Goal: Task Accomplishment & Management: Manage account settings

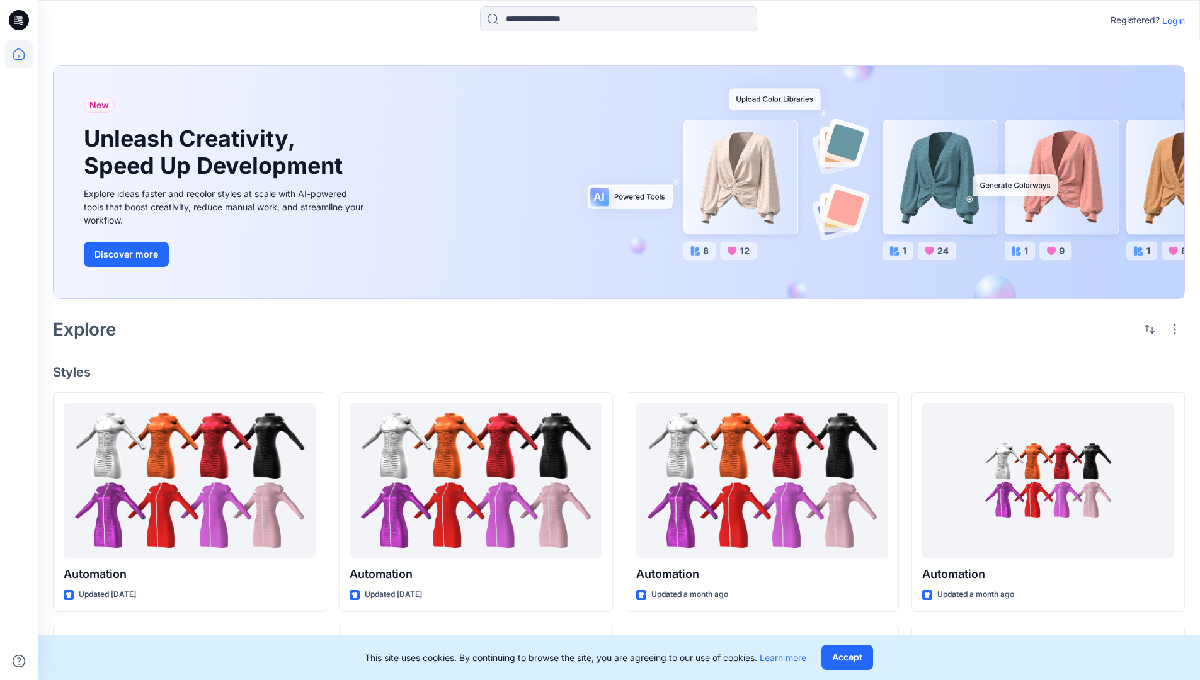
click at [1170, 20] on p "Login" at bounding box center [1173, 20] width 23 height 13
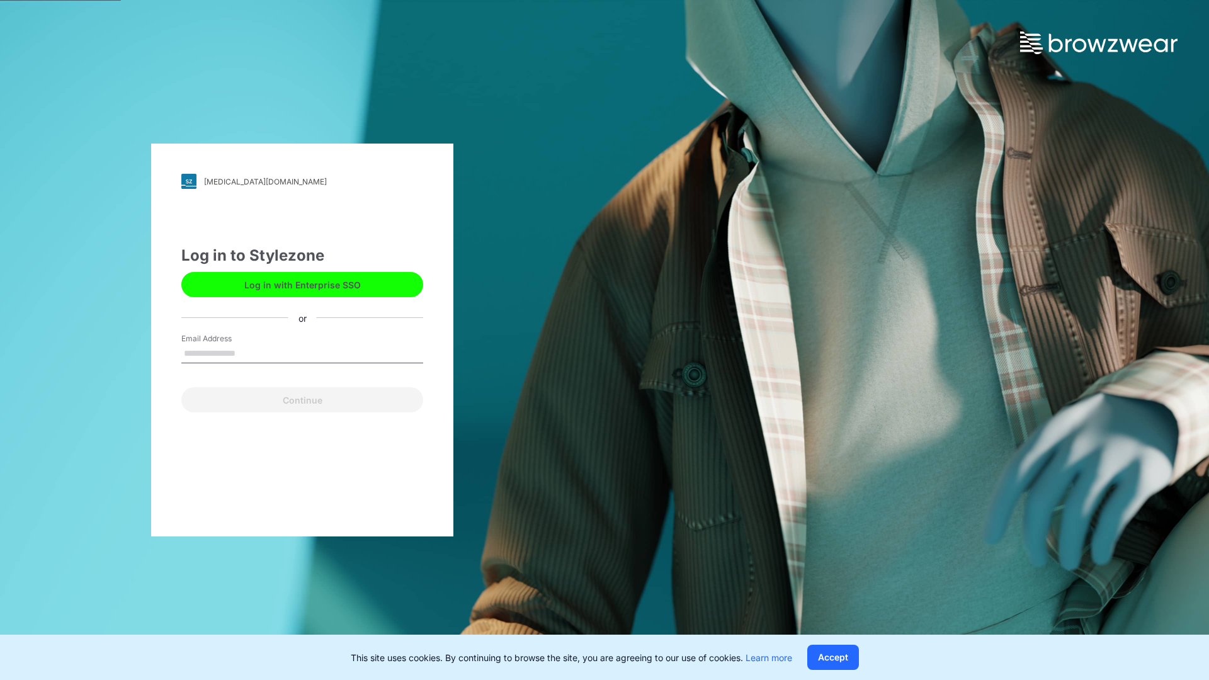
click at [249, 353] on input "Email Address" at bounding box center [302, 353] width 242 height 19
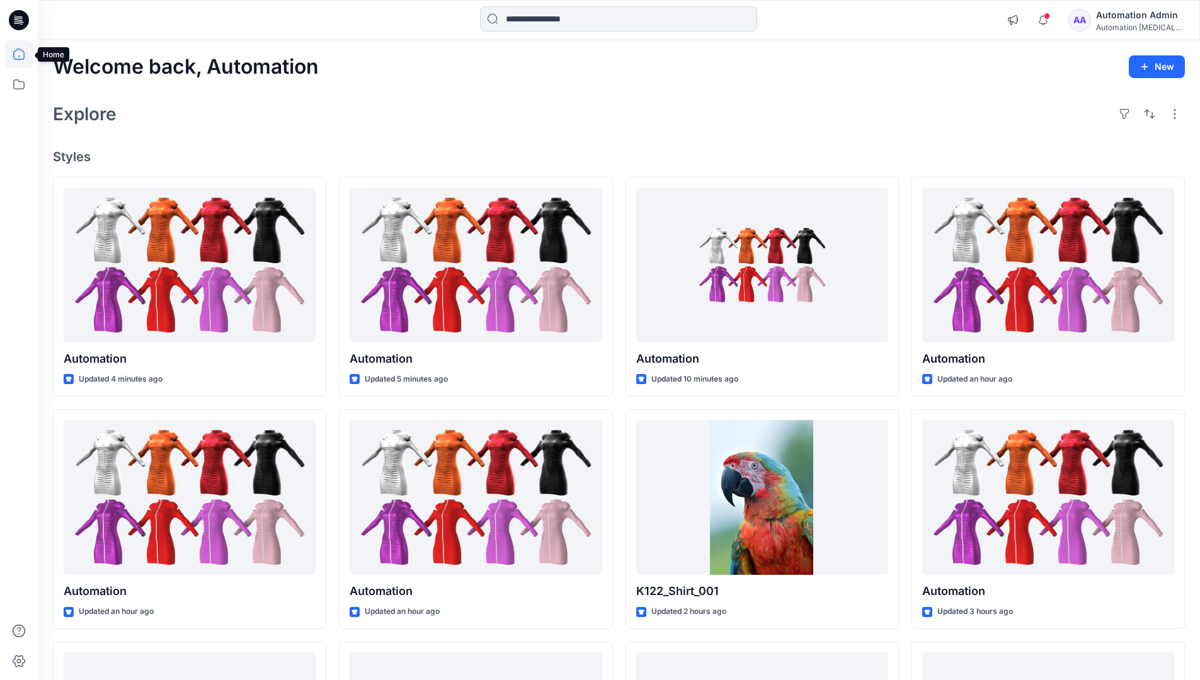
click at [24, 54] on icon at bounding box center [18, 53] width 11 height 11
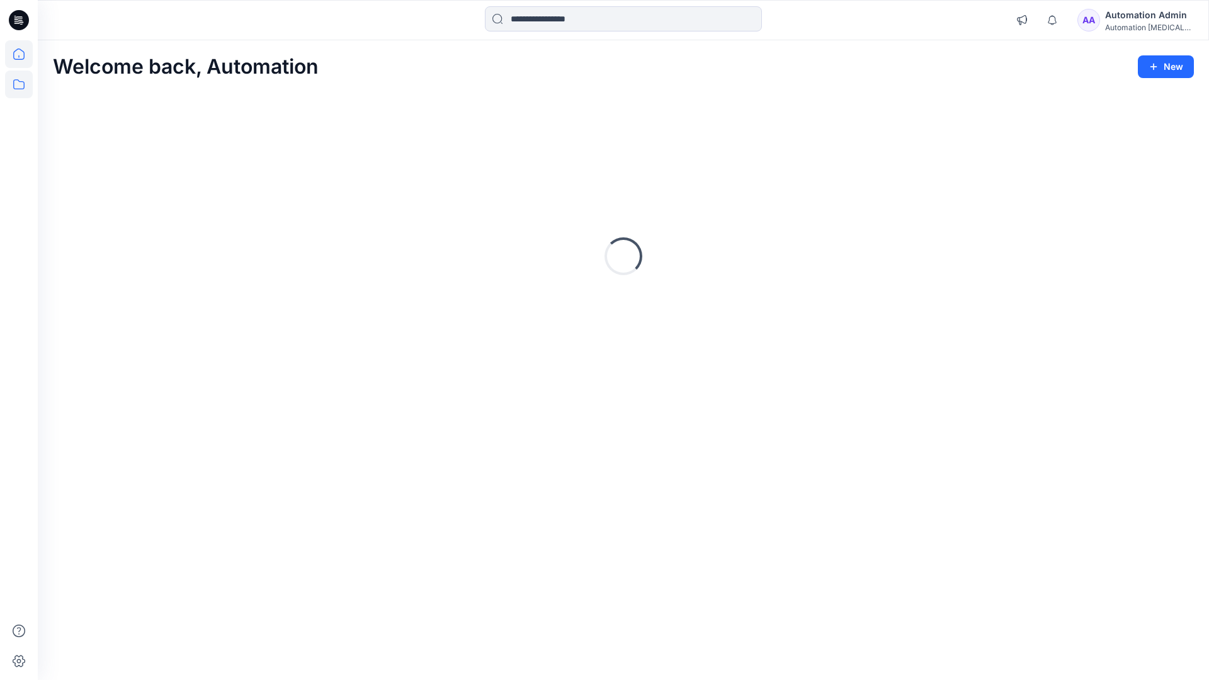
click at [19, 83] on icon at bounding box center [19, 85] width 28 height 28
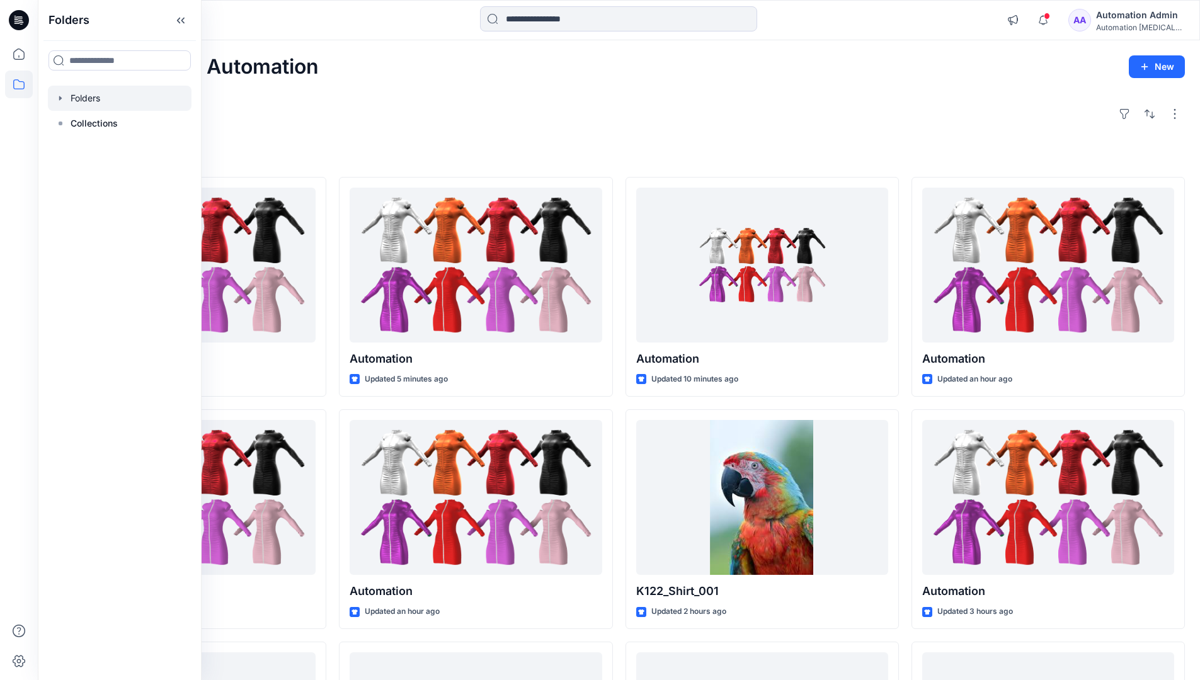
click at [89, 100] on div at bounding box center [120, 98] width 144 height 25
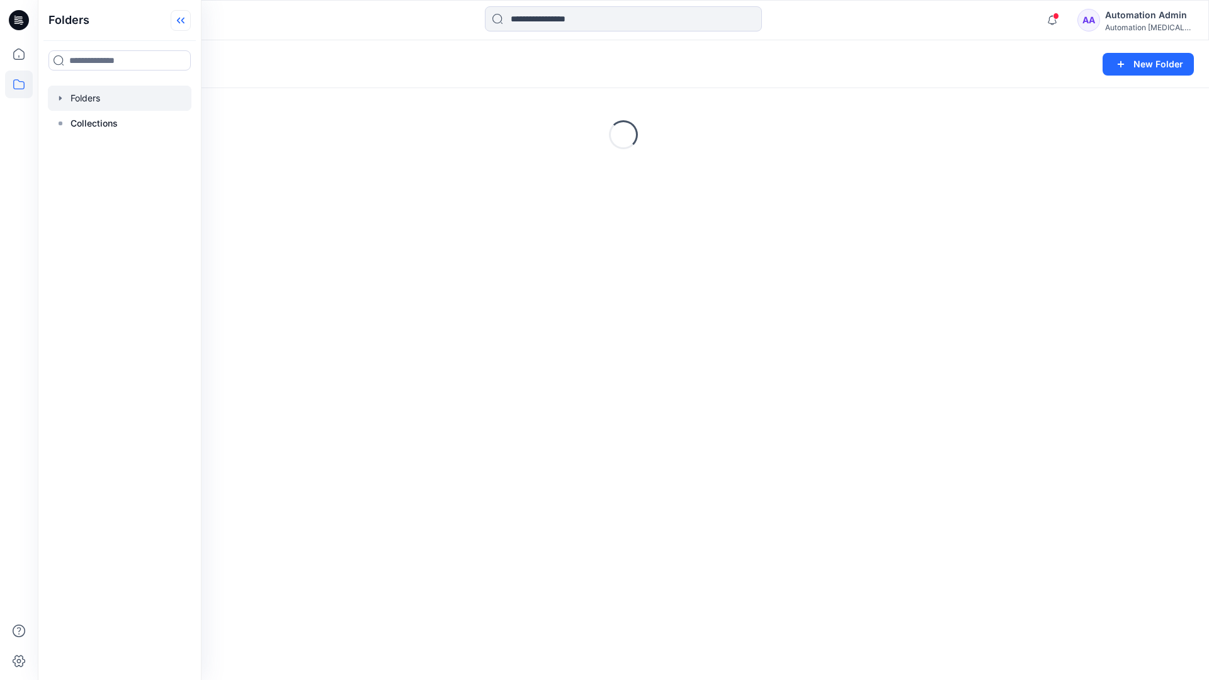
click at [186, 19] on icon at bounding box center [181, 20] width 20 height 21
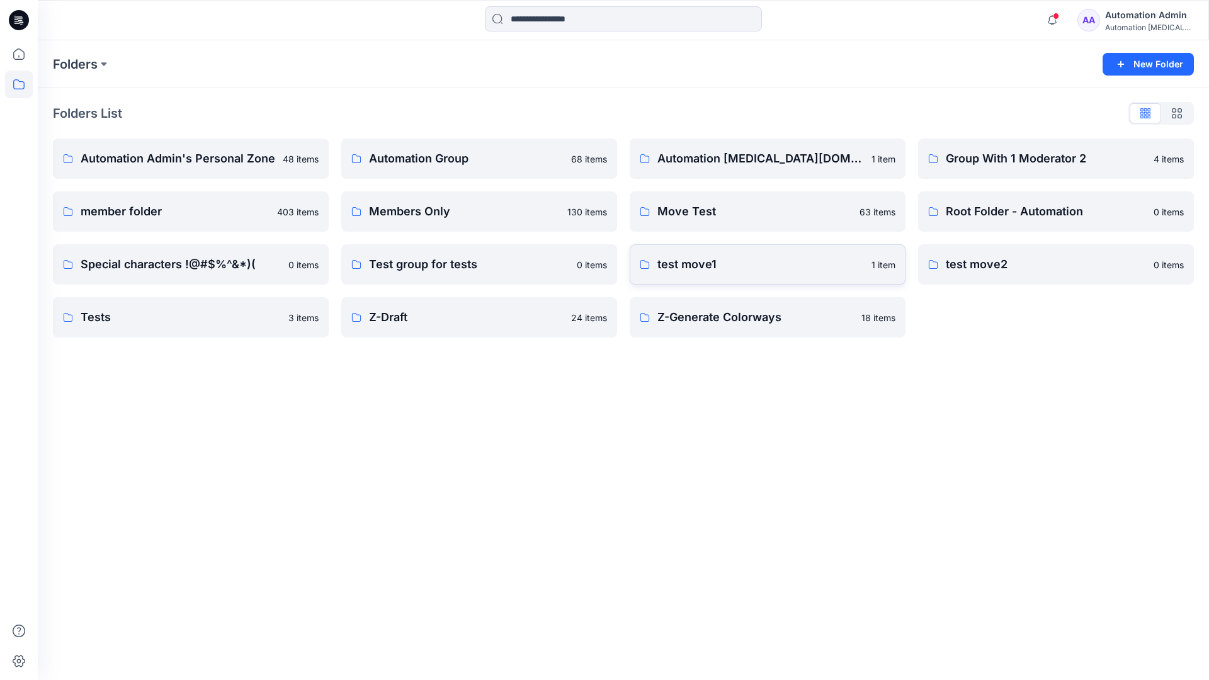
click at [693, 265] on p "test move1" at bounding box center [760, 265] width 207 height 18
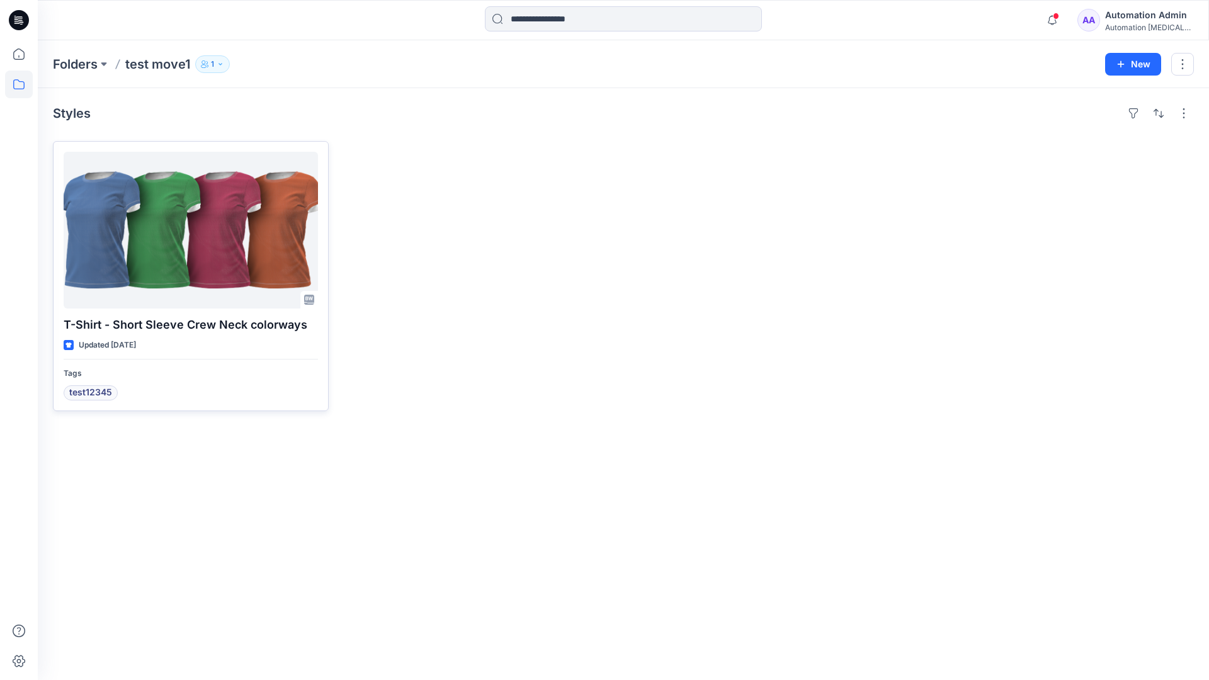
click at [174, 230] on div at bounding box center [191, 230] width 254 height 157
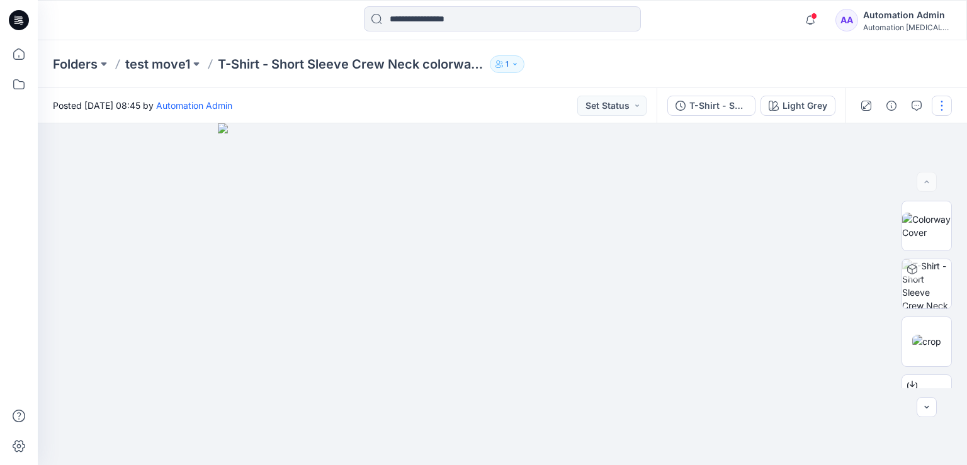
click at [942, 105] on button "button" at bounding box center [942, 106] width 20 height 20
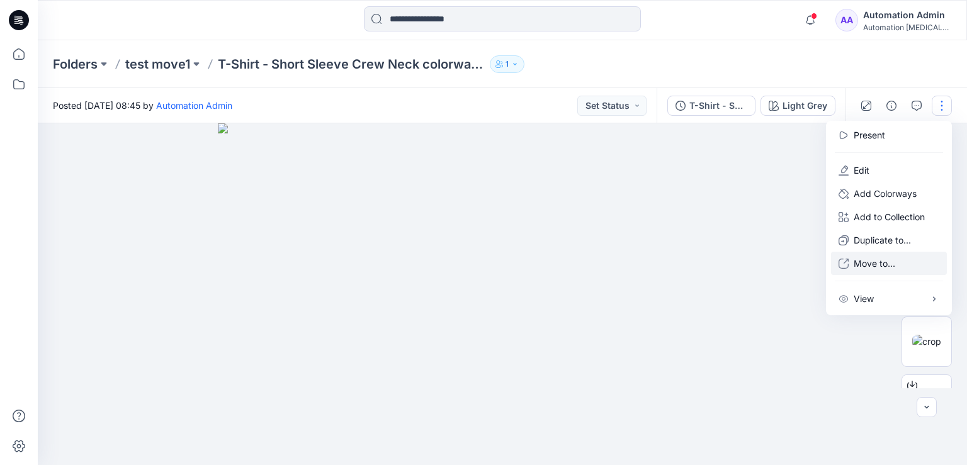
click at [870, 264] on p "Move to..." at bounding box center [875, 263] width 42 height 13
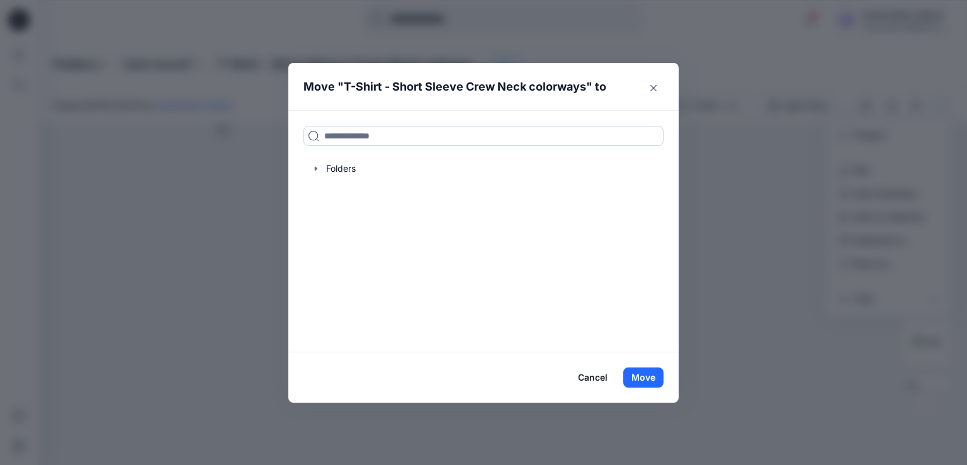
click at [338, 139] on input at bounding box center [484, 136] width 360 height 20
drag, startPoint x: 338, startPoint y: 139, endPoint x: 304, endPoint y: 136, distance: 33.5
click at [304, 136] on input at bounding box center [484, 136] width 360 height 20
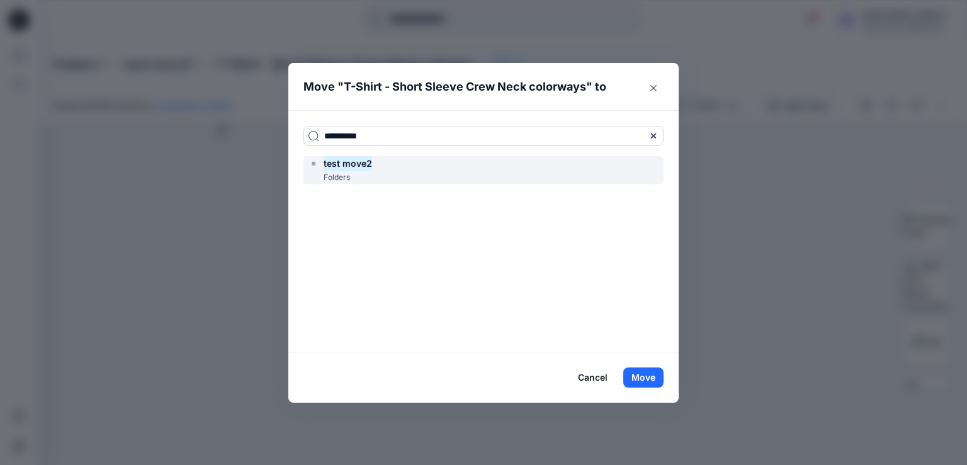
type input "**********"
click at [356, 168] on mark "test move2" at bounding box center [348, 163] width 48 height 17
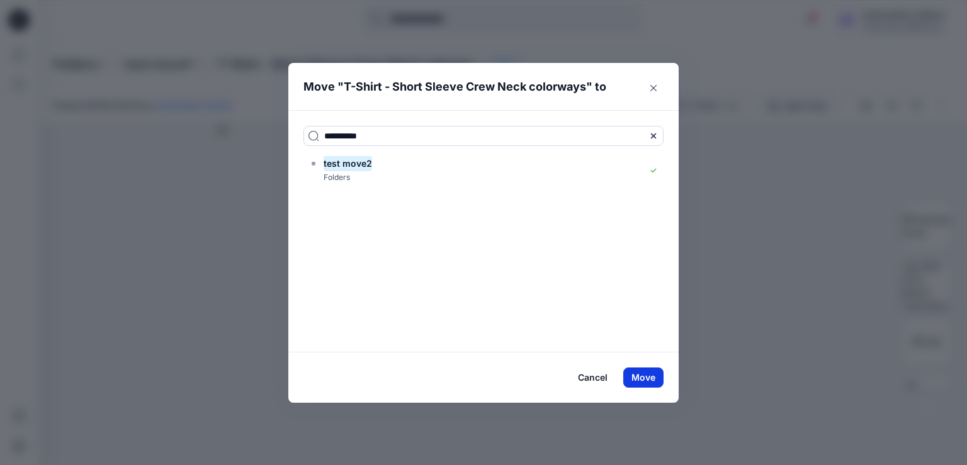
click at [641, 377] on button "Move" at bounding box center [643, 378] width 40 height 20
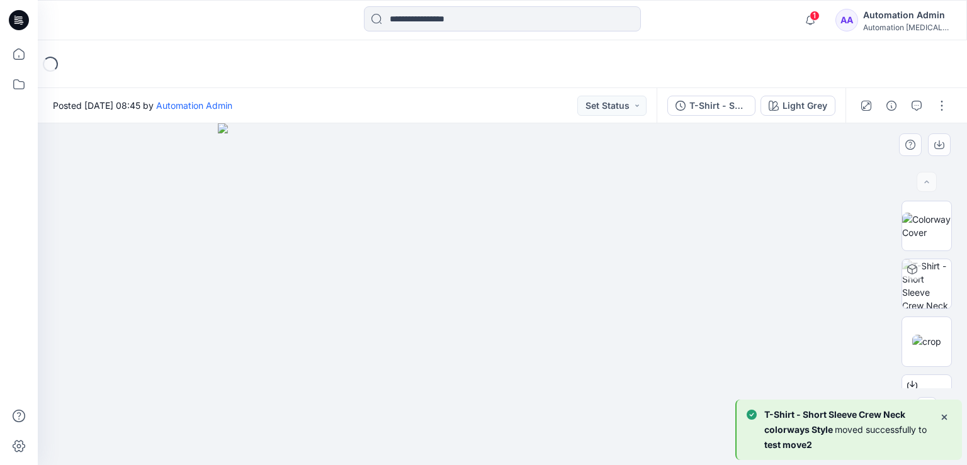
click at [141, 196] on div at bounding box center [503, 294] width 930 height 342
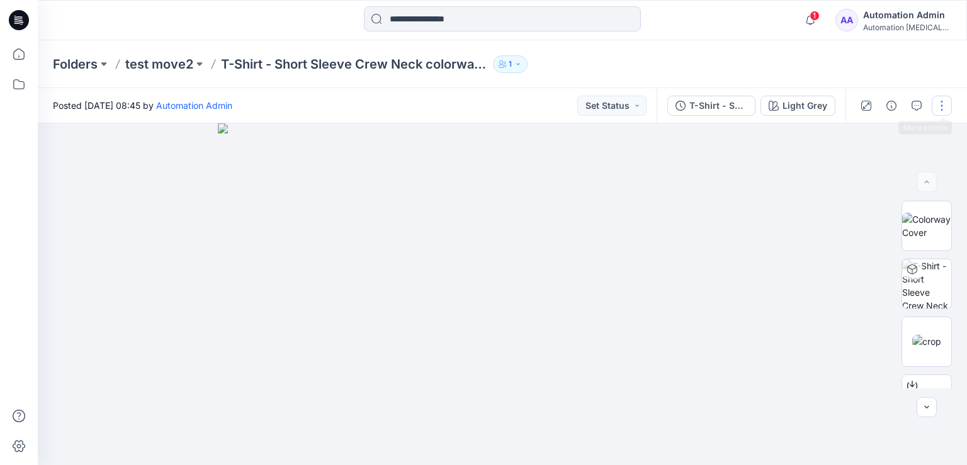
click at [942, 108] on button "button" at bounding box center [942, 106] width 20 height 20
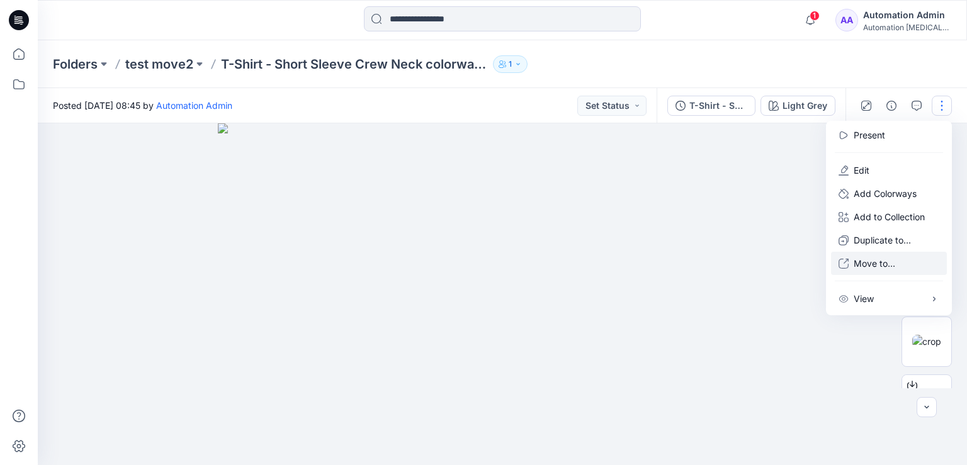
click at [869, 265] on p "Move to..." at bounding box center [875, 263] width 42 height 13
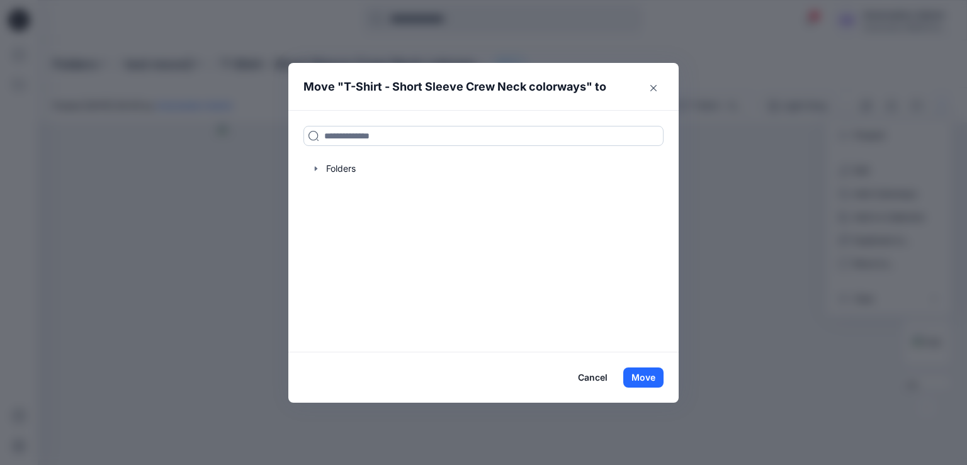
click at [422, 134] on input at bounding box center [484, 136] width 360 height 20
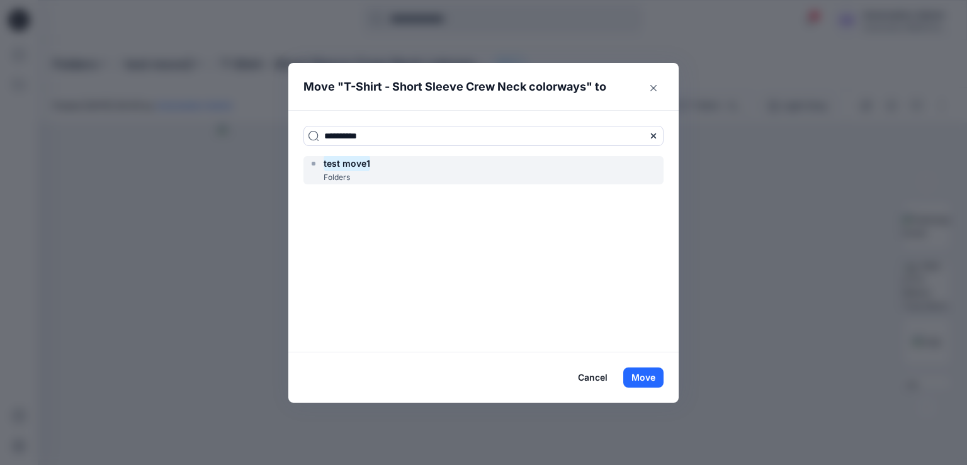
type input "**********"
click at [402, 166] on div "test move1 Folders" at bounding box center [484, 170] width 360 height 28
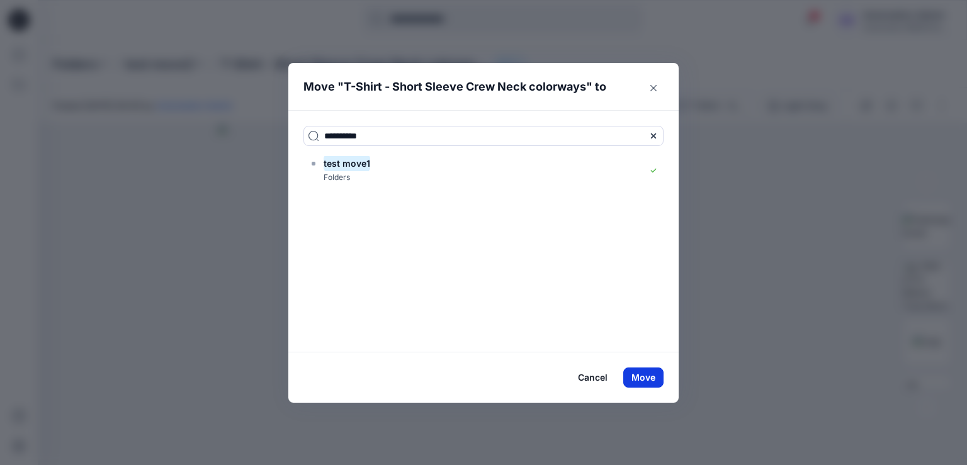
click at [647, 377] on button "Move" at bounding box center [643, 378] width 40 height 20
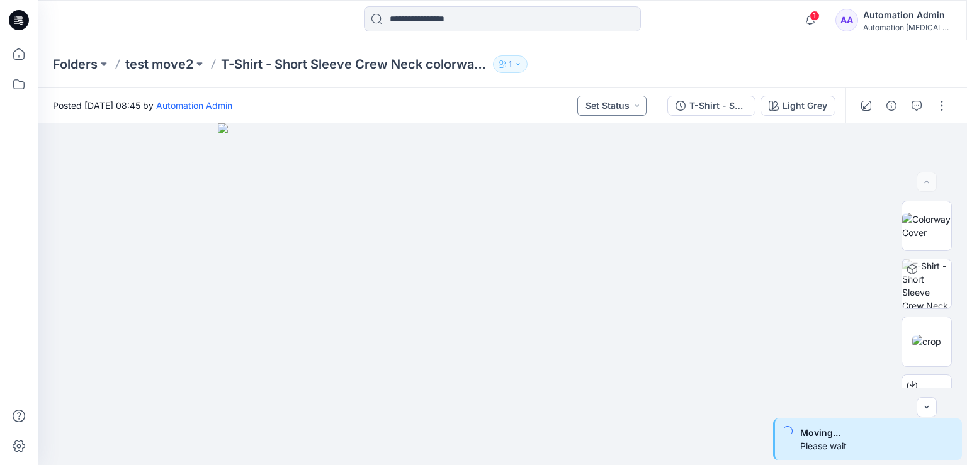
click at [625, 103] on button "Set Status" at bounding box center [612, 106] width 69 height 20
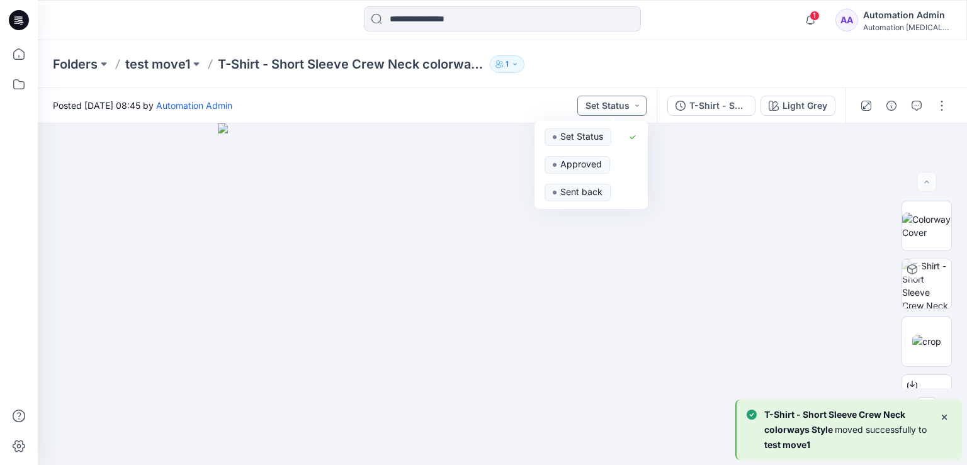
click at [623, 105] on button "Set Status" at bounding box center [612, 106] width 69 height 20
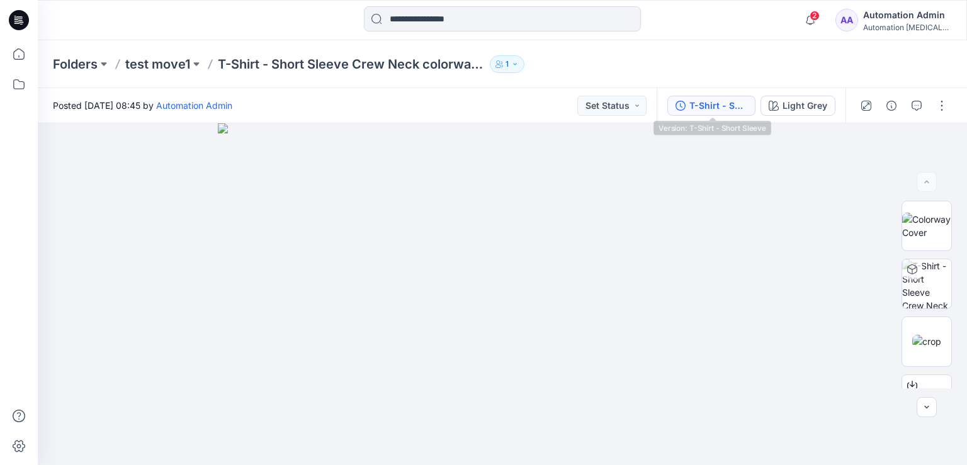
click at [751, 103] on button "T-Shirt - Short Sleeve" at bounding box center [712, 106] width 88 height 20
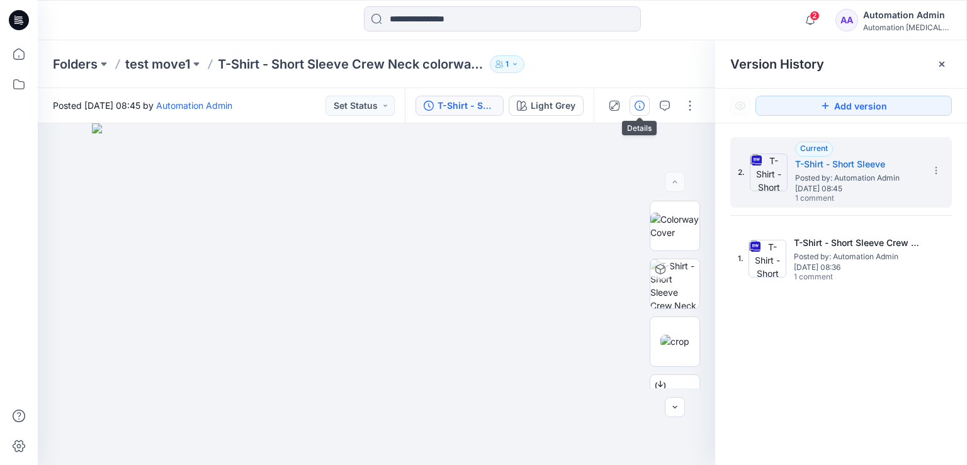
click at [637, 107] on icon "button" at bounding box center [640, 106] width 10 height 10
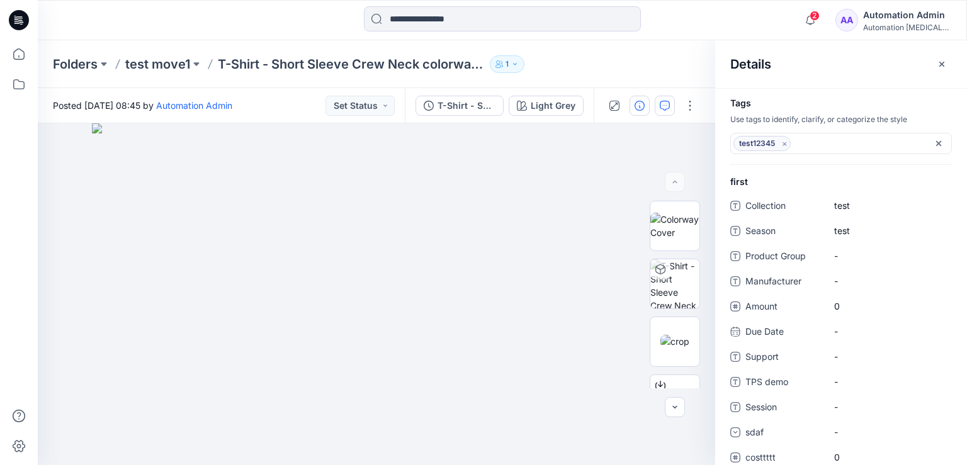
click at [669, 107] on icon "button" at bounding box center [665, 106] width 10 height 10
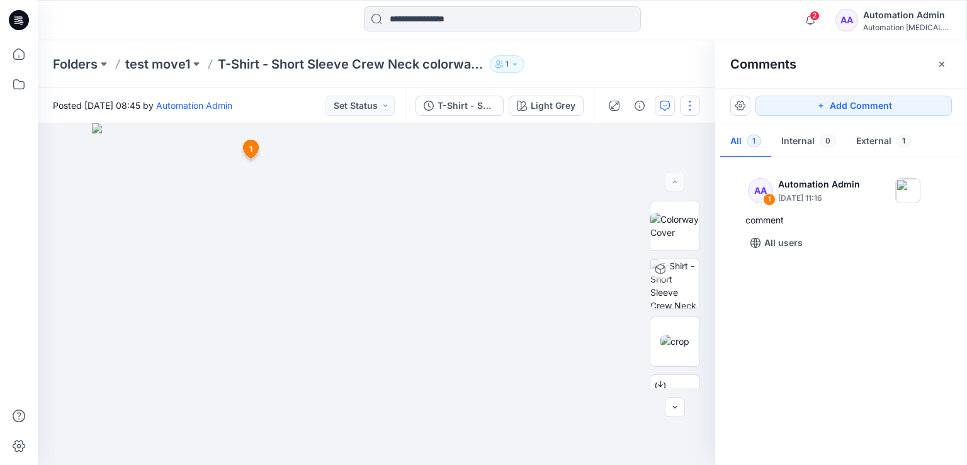
click at [690, 104] on button "button" at bounding box center [690, 106] width 20 height 20
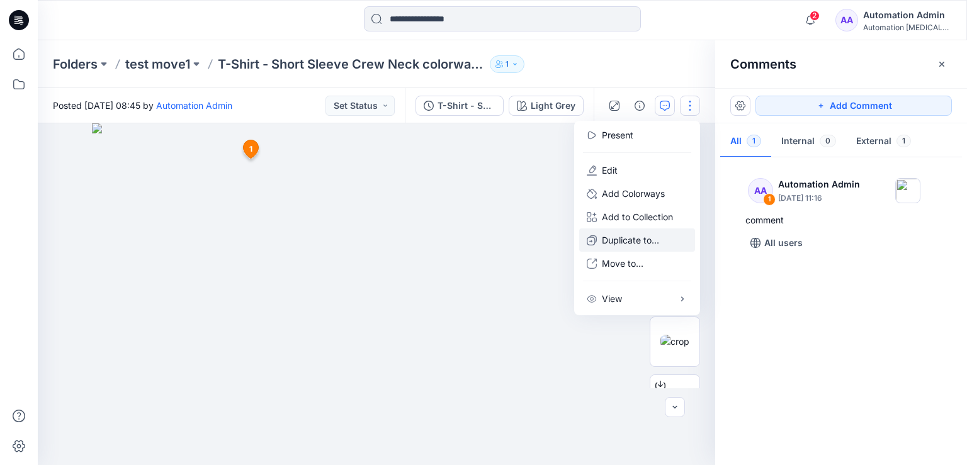
click at [632, 240] on p "Duplicate to..." at bounding box center [630, 240] width 57 height 13
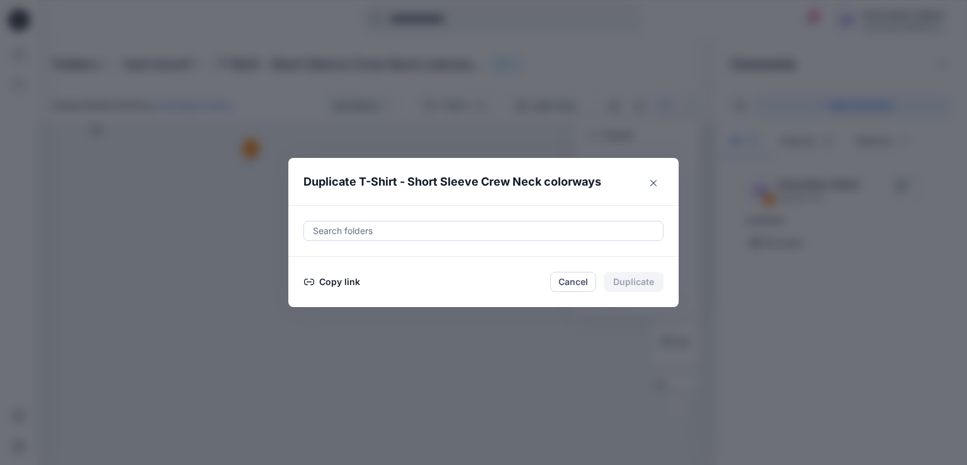
click at [331, 282] on button "Copy link" at bounding box center [332, 282] width 57 height 15
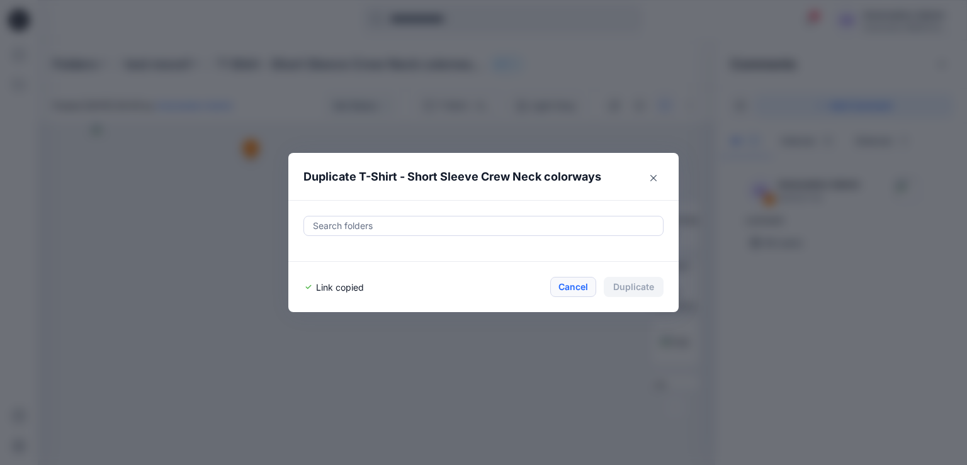
click at [573, 285] on button "Cancel" at bounding box center [573, 287] width 46 height 20
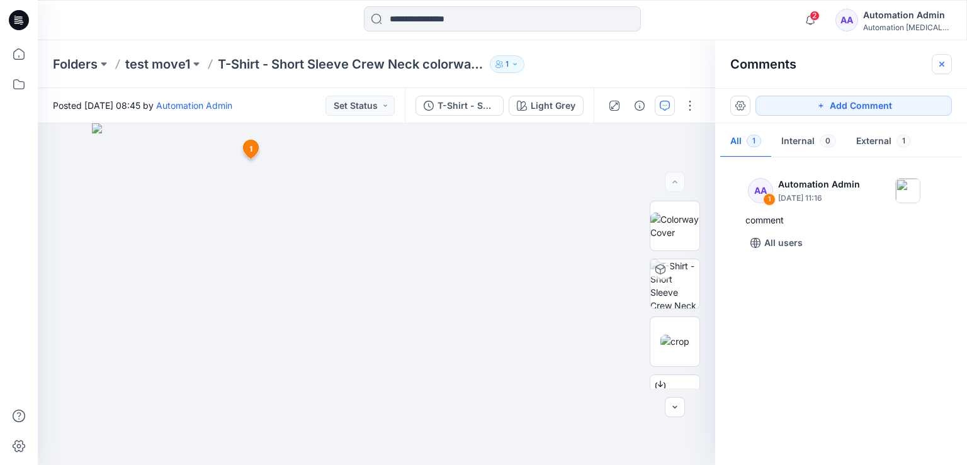
click at [946, 66] on icon "button" at bounding box center [942, 64] width 10 height 10
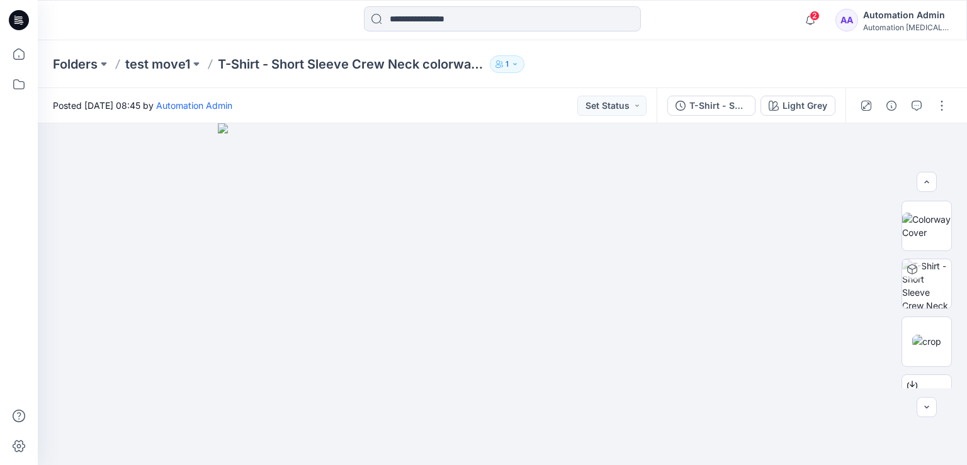
scroll to position [173, 0]
click at [947, 109] on button "button" at bounding box center [942, 106] width 20 height 20
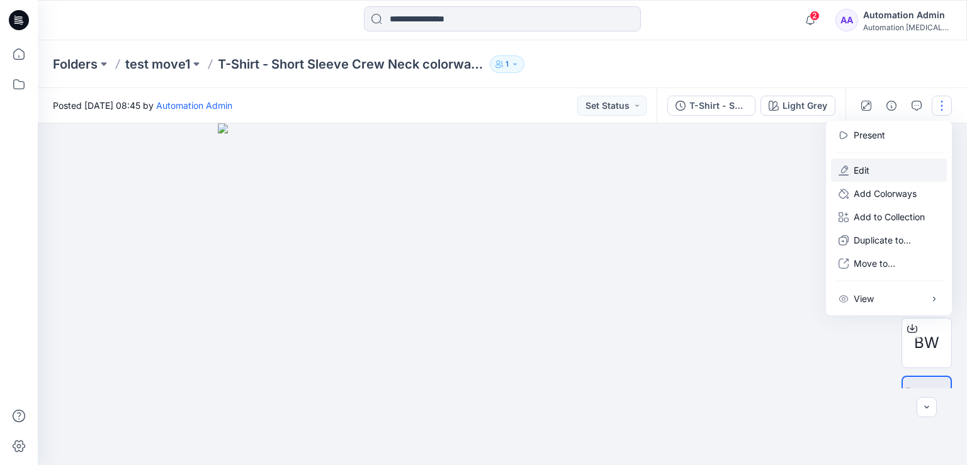
click at [892, 169] on button "Edit" at bounding box center [889, 170] width 116 height 23
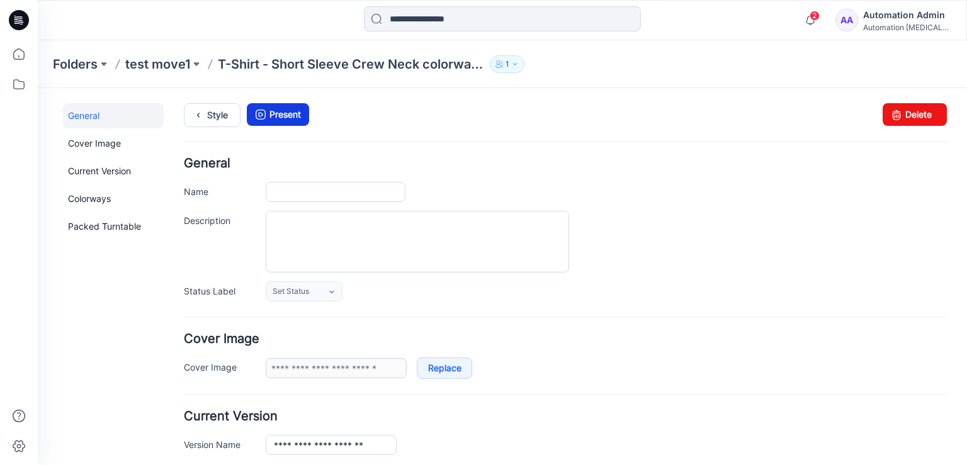
click at [285, 115] on link "Present" at bounding box center [278, 114] width 62 height 23
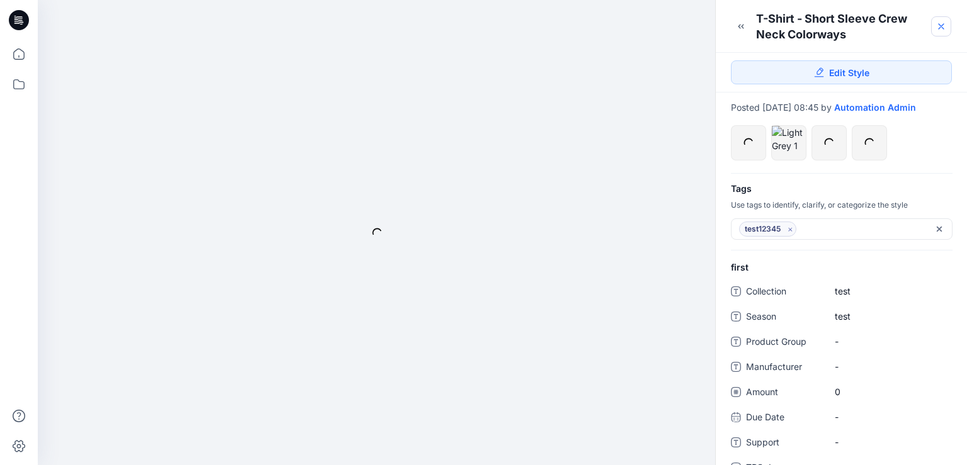
click at [940, 25] on icon at bounding box center [941, 26] width 5 height 5
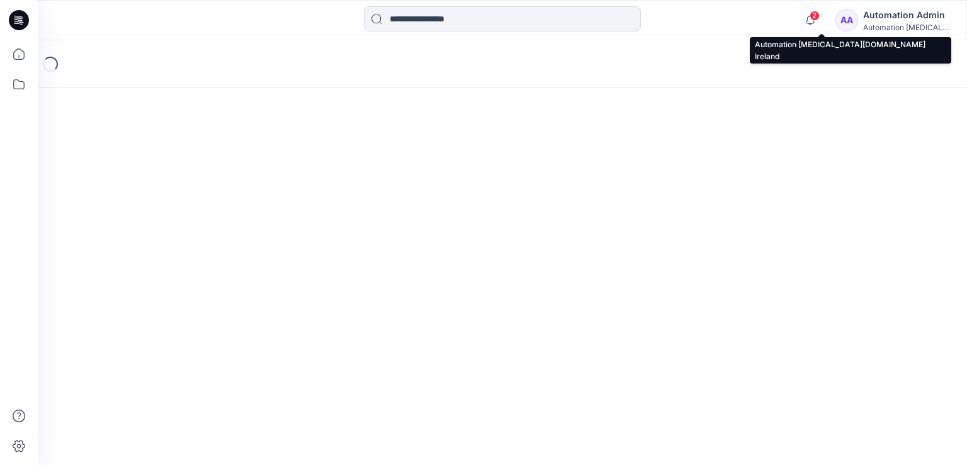
click at [909, 18] on div "Automation Admin" at bounding box center [907, 15] width 88 height 15
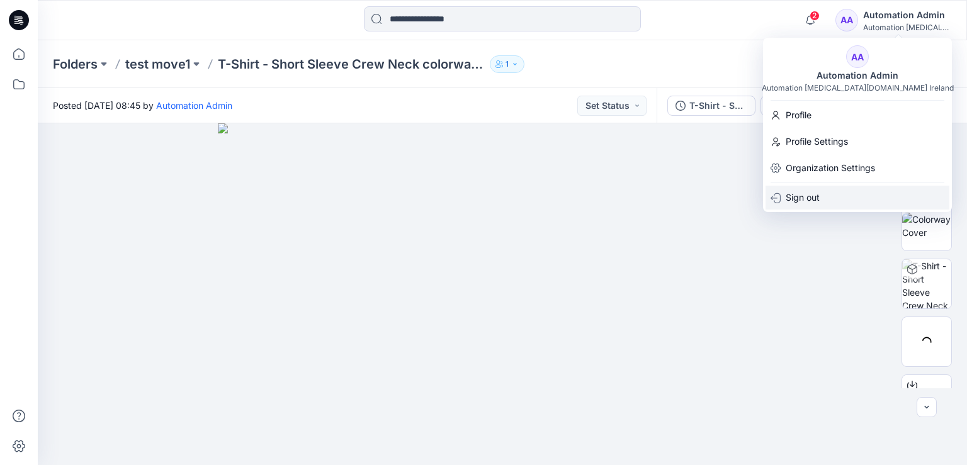
click at [821, 198] on div "Sign out" at bounding box center [858, 198] width 184 height 24
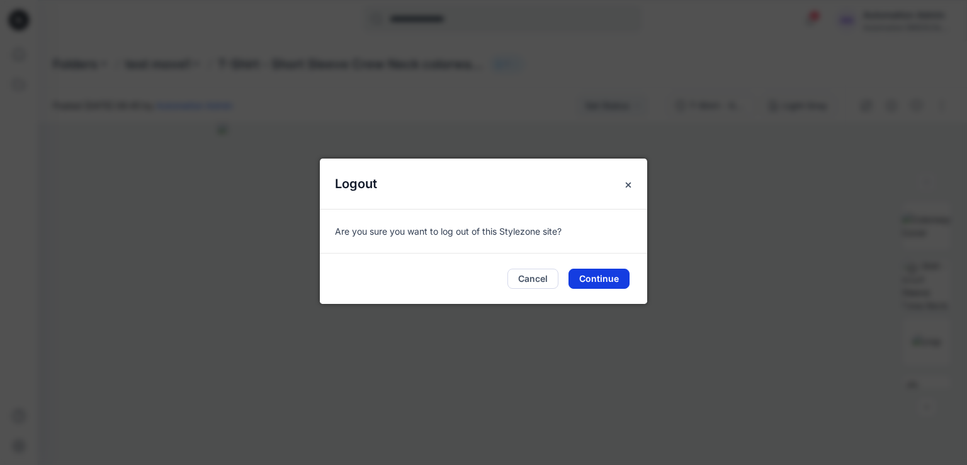
click at [601, 279] on button "Continue" at bounding box center [599, 279] width 61 height 20
